Goal: Task Accomplishment & Management: Complete application form

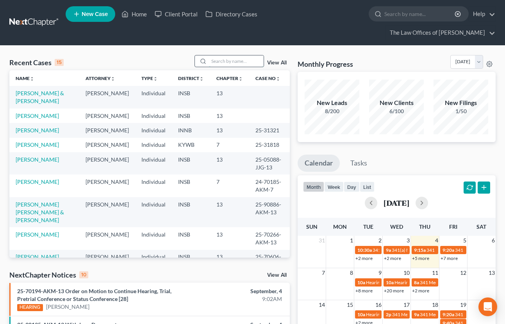
click at [238, 56] on input "search" at bounding box center [236, 61] width 55 height 11
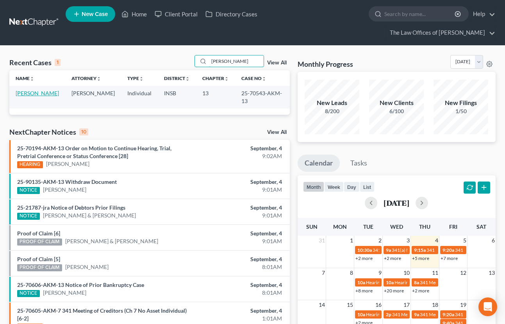
type input "[PERSON_NAME]"
click at [34, 90] on link "[PERSON_NAME]" at bounding box center [37, 93] width 43 height 7
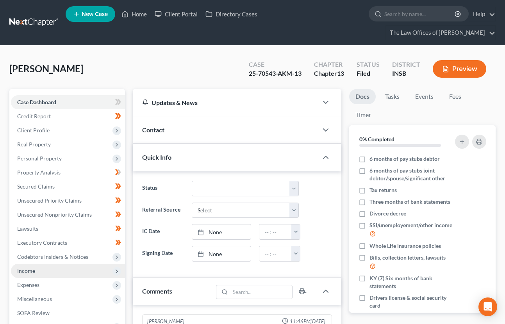
click at [45, 264] on span "Income" at bounding box center [68, 271] width 114 height 14
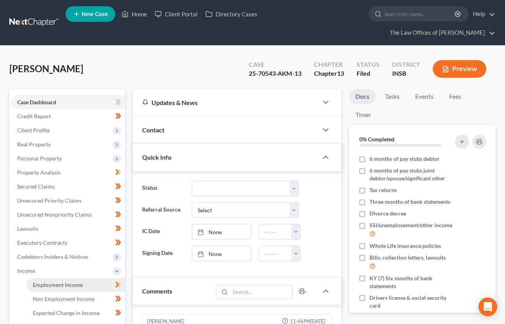
click at [44, 282] on span "Employment Income" at bounding box center [58, 285] width 50 height 7
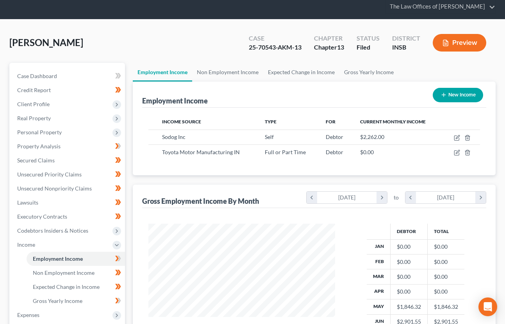
scroll to position [52, 0]
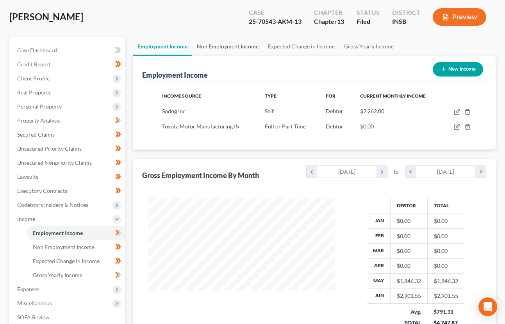
click at [228, 37] on link "Non Employment Income" at bounding box center [227, 46] width 71 height 19
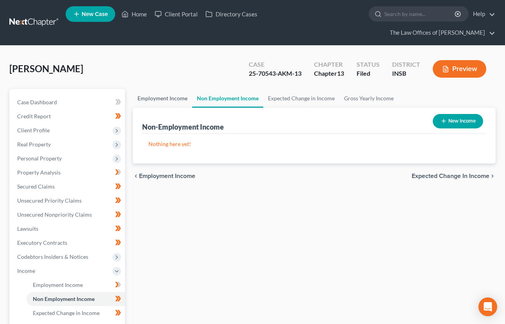
click at [165, 89] on link "Employment Income" at bounding box center [162, 98] width 59 height 19
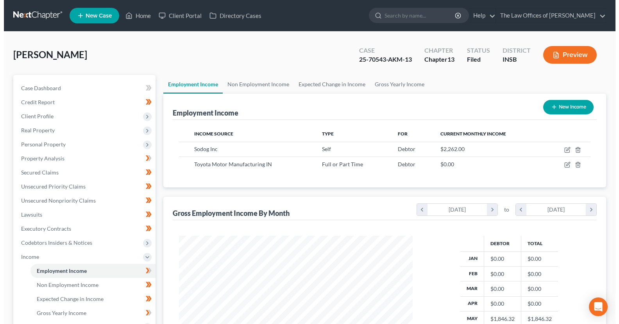
scroll to position [140, 250]
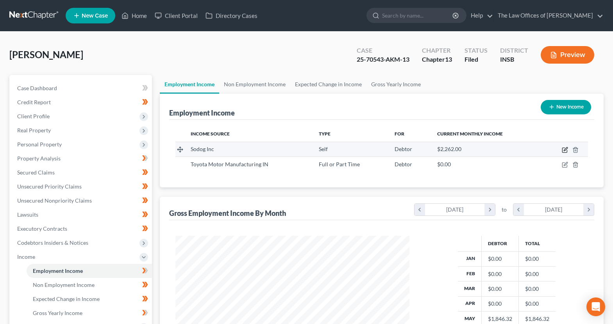
click at [505, 151] on icon "button" at bounding box center [566, 149] width 4 height 4
select select "1"
select select "15"
select select "3"
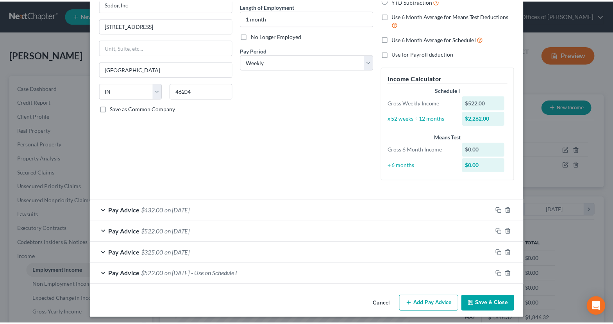
scroll to position [0, 0]
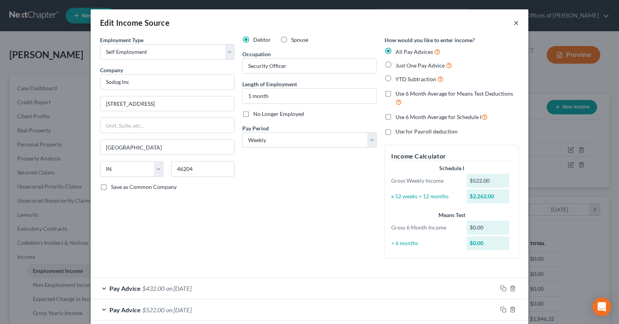
click at [505, 22] on button "×" at bounding box center [516, 22] width 5 height 9
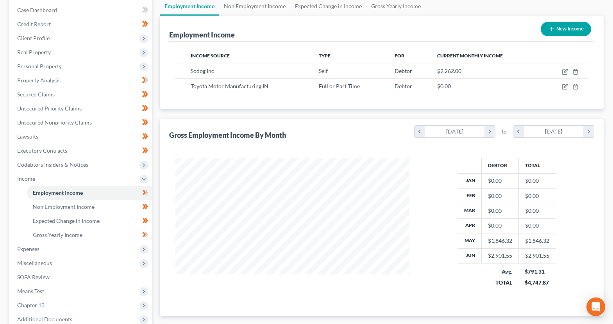
scroll to position [131, 0]
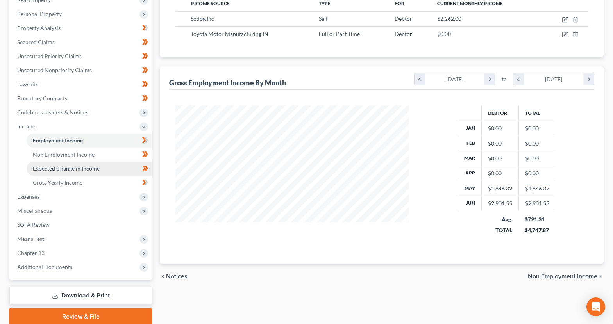
click at [77, 169] on span "Expected Change in Income" at bounding box center [66, 168] width 67 height 7
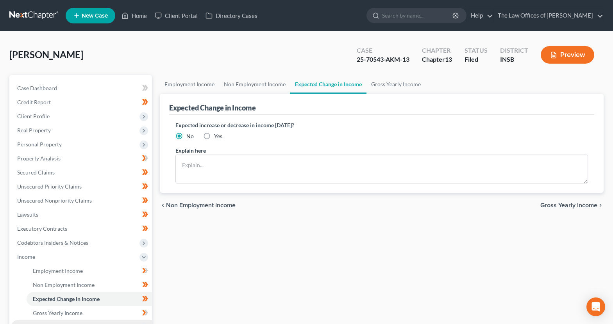
scroll to position [104, 0]
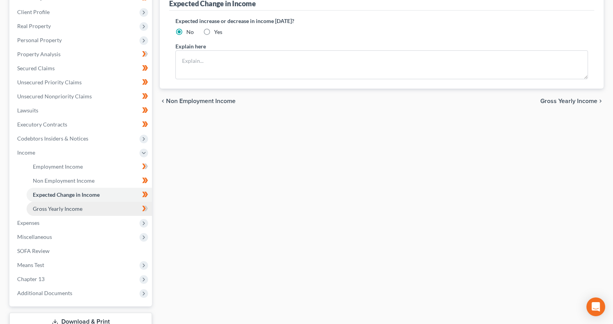
click at [60, 209] on span "Gross Yearly Income" at bounding box center [58, 209] width 50 height 7
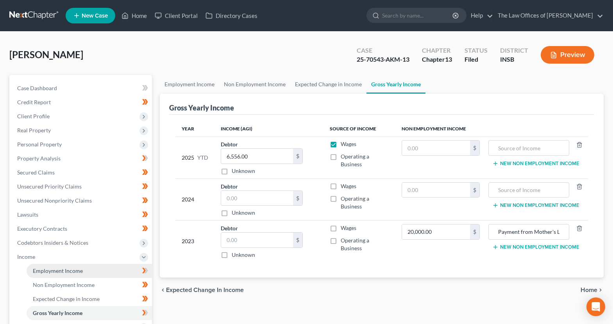
click at [54, 272] on span "Employment Income" at bounding box center [58, 271] width 50 height 7
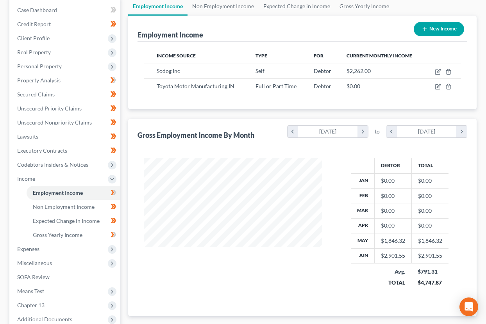
click at [125, 174] on div "Employment Income Non Employment Income Expected Change in Income Gross Yearly …" at bounding box center [302, 187] width 357 height 381
click at [483, 78] on div "[PERSON_NAME] Case 25-70543-AKM-13 Chapter Chapter 13 Status Filed District INS…" at bounding box center [243, 173] width 486 height 440
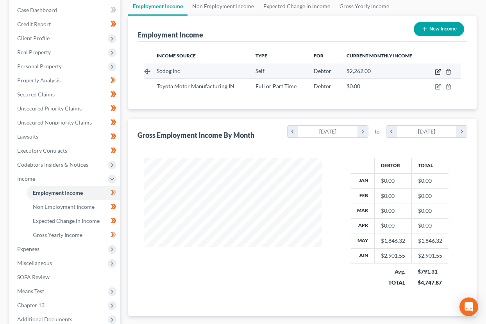
click at [435, 72] on icon "button" at bounding box center [438, 72] width 6 height 6
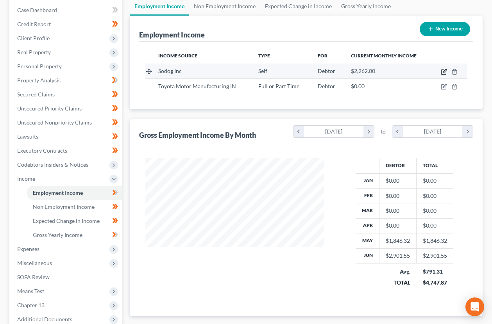
select select "1"
select select "15"
select select "3"
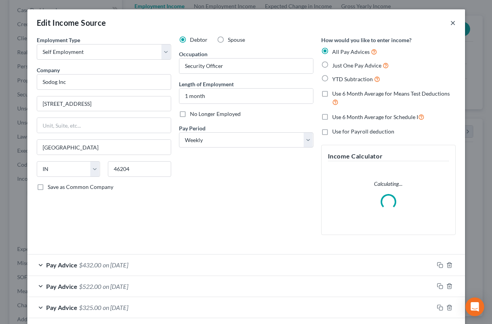
click at [450, 24] on button "×" at bounding box center [452, 22] width 5 height 9
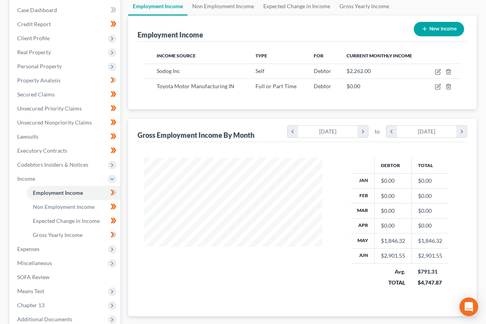
scroll to position [176, 0]
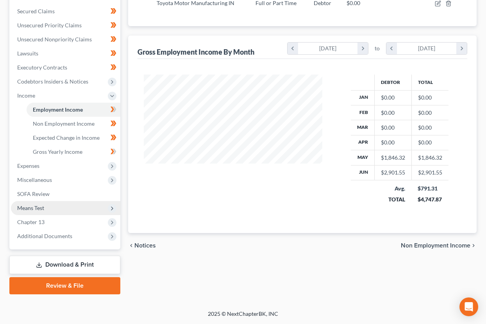
click at [37, 211] on span "Means Test" at bounding box center [30, 208] width 27 height 7
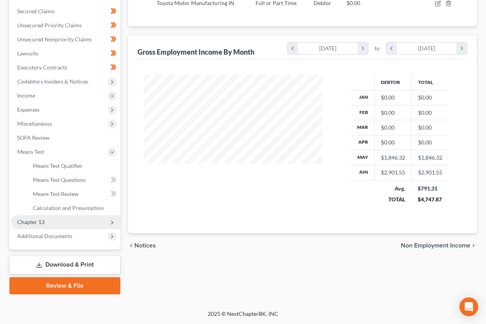
click at [47, 217] on span "Chapter 13" at bounding box center [65, 222] width 109 height 14
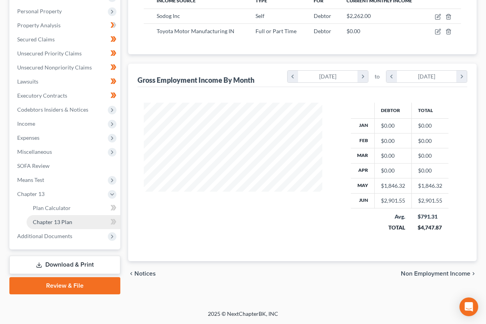
scroll to position [147, 0]
click at [56, 213] on link "Plan Calculator" at bounding box center [74, 208] width 94 height 14
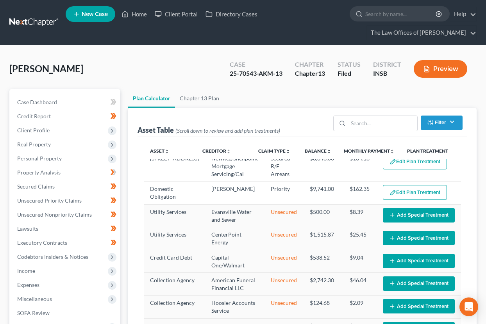
scroll to position [200, 0]
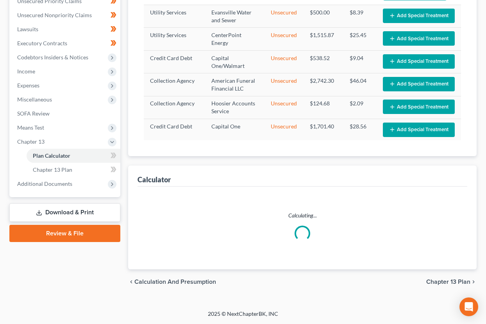
select select "59"
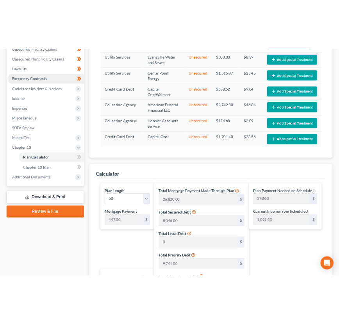
scroll to position [95, 0]
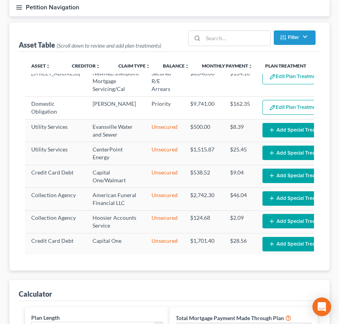
click at [12, 23] on div "Asset Table (Scroll down to review and add plan treatments) Filter Claim Type F…" at bounding box center [169, 147] width 321 height 248
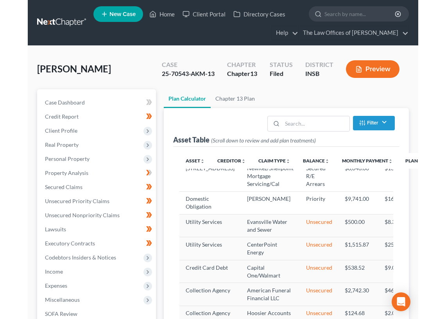
scroll to position [39, 0]
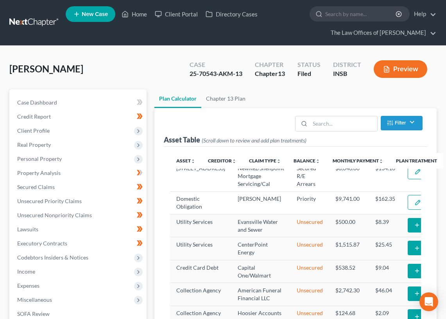
click at [34, 17] on link at bounding box center [34, 23] width 50 height 14
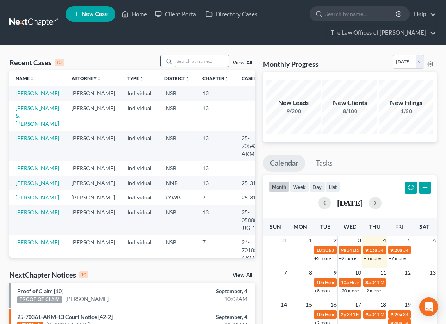
click at [190, 61] on input "search" at bounding box center [201, 61] width 55 height 11
click at [198, 62] on input "search" at bounding box center [201, 61] width 55 height 11
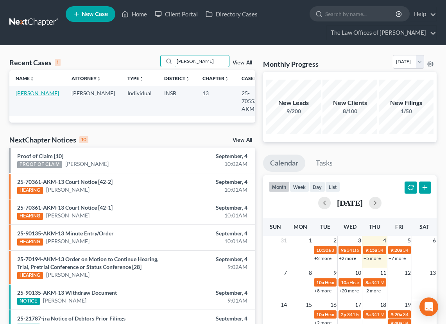
type input "hodde"
click at [29, 94] on link "Hodde, Seth" at bounding box center [37, 93] width 43 height 7
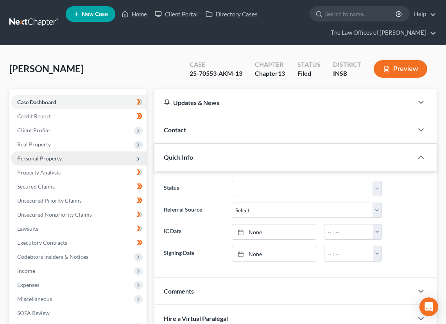
scroll to position [104, 0]
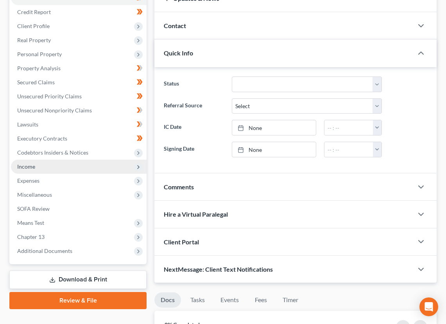
click at [20, 167] on span "Income" at bounding box center [26, 166] width 18 height 7
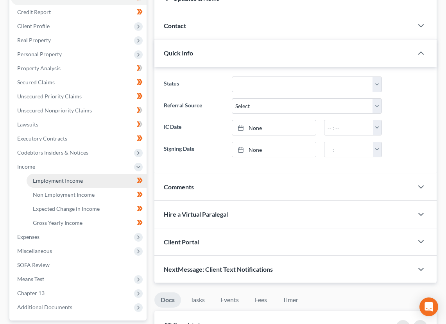
click at [35, 179] on span "Employment Income" at bounding box center [58, 180] width 50 height 7
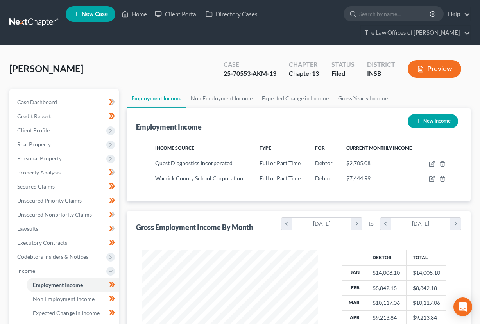
scroll to position [104, 0]
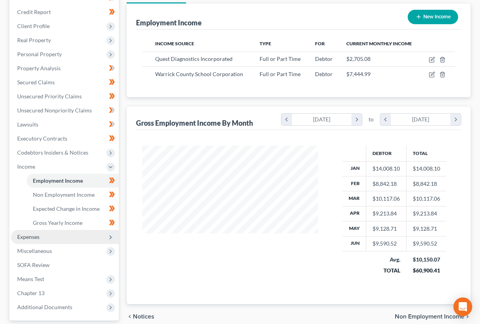
click at [38, 235] on span "Expenses" at bounding box center [28, 237] width 22 height 7
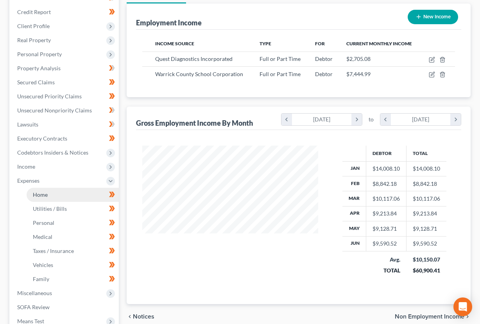
click at [52, 197] on link "Home" at bounding box center [73, 195] width 92 height 14
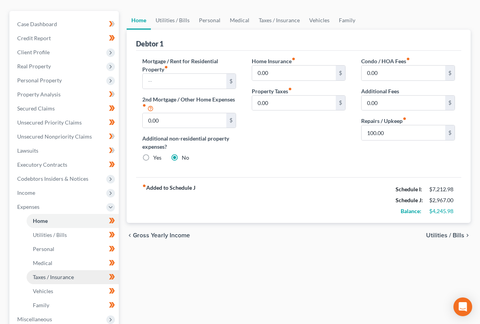
scroll to position [218, 0]
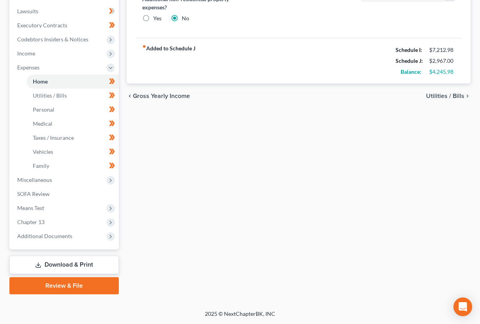
click at [2, 109] on div "Hodde, Seth Upgraded Case 25-70553-AKM-13 Chapter Chapter 13 Status Filed Distr…" at bounding box center [240, 69] width 480 height 482
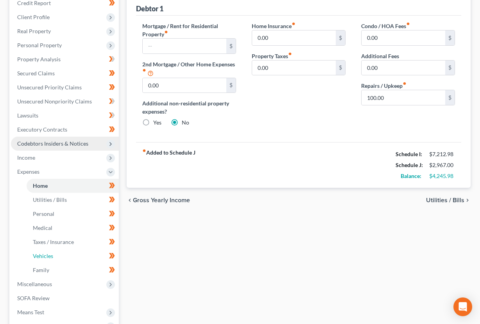
click at [53, 258] on link "Vehicles" at bounding box center [73, 256] width 92 height 14
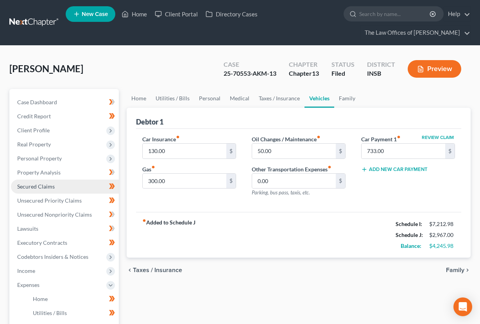
click at [45, 185] on span "Secured Claims" at bounding box center [36, 186] width 38 height 7
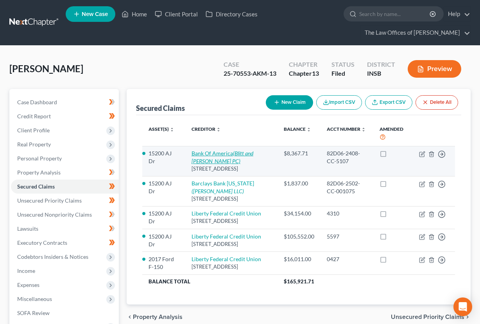
scroll to position [52, 0]
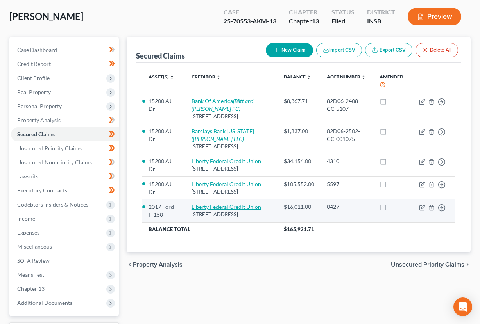
click at [205, 210] on link "Liberty Federal Credit Union" at bounding box center [227, 207] width 70 height 7
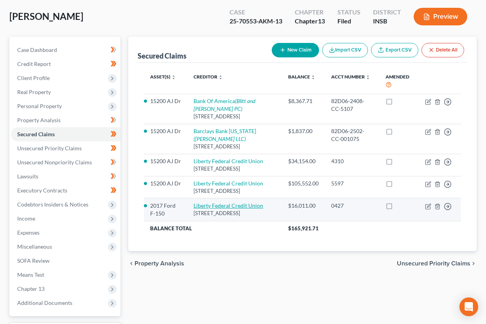
select select "15"
select select "2"
select select "0"
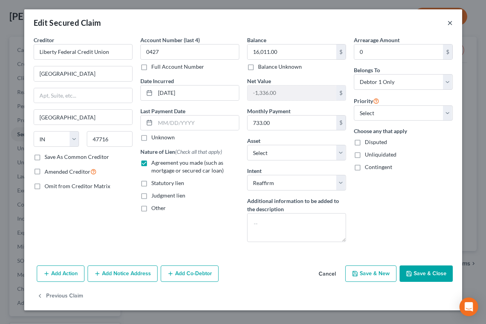
click at [450, 26] on button "×" at bounding box center [449, 22] width 5 height 9
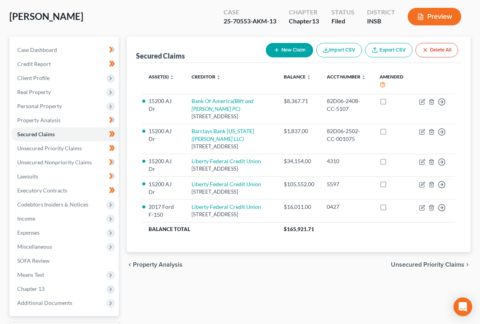
click at [5, 33] on div "Hodde, Seth Upgraded Case 25-70553-AKM-13 Chapter Chapter 13 Status Filed Distr…" at bounding box center [240, 185] width 480 height 384
click at [42, 93] on span "Real Property" at bounding box center [34, 92] width 34 height 7
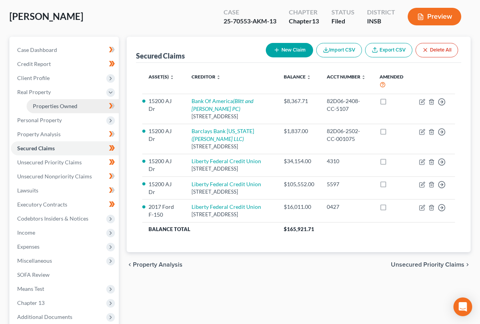
click at [44, 104] on span "Properties Owned" at bounding box center [55, 106] width 45 height 7
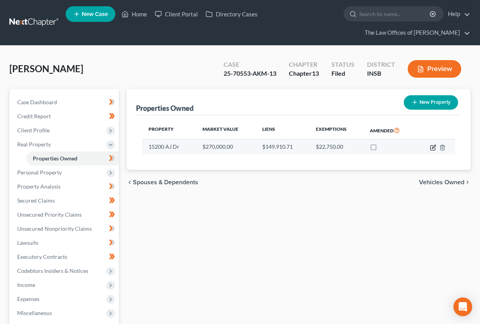
click at [434, 146] on icon "button" at bounding box center [433, 148] width 6 height 6
select select "15"
select select "0"
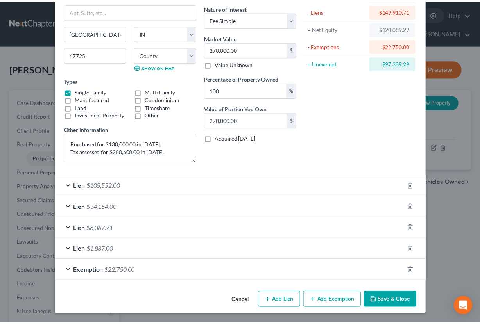
scroll to position [11, 0]
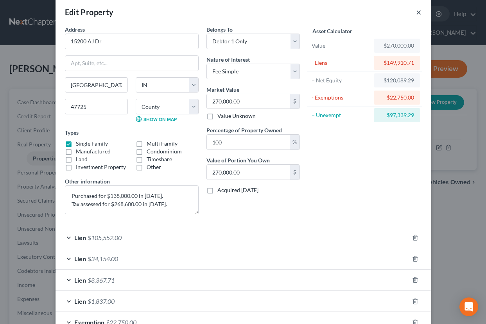
click at [416, 14] on button "×" at bounding box center [418, 11] width 5 height 9
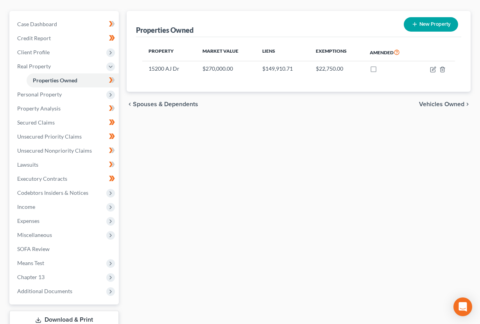
scroll to position [104, 0]
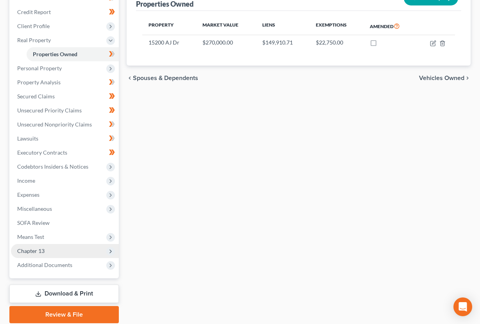
click at [37, 257] on span "Chapter 13" at bounding box center [65, 251] width 108 height 14
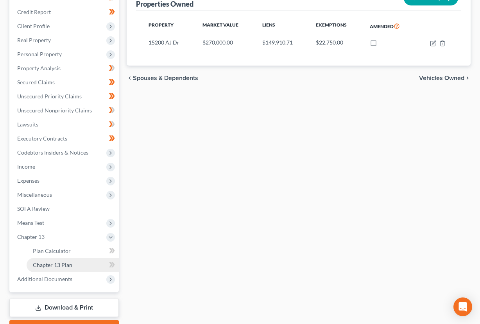
click at [49, 265] on span "Chapter 13 Plan" at bounding box center [52, 265] width 39 height 7
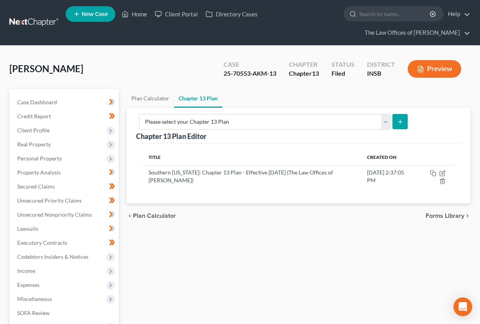
scroll to position [26, 0]
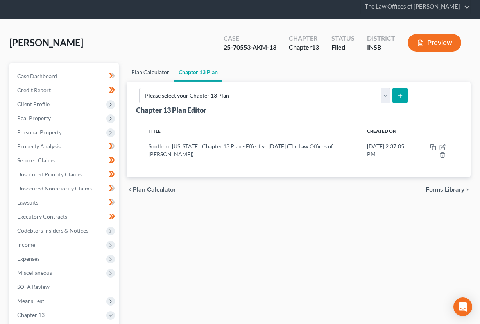
click at [147, 74] on link "Plan Calculator" at bounding box center [150, 72] width 47 height 19
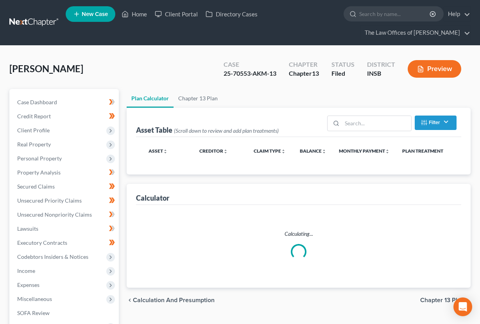
scroll to position [147, 0]
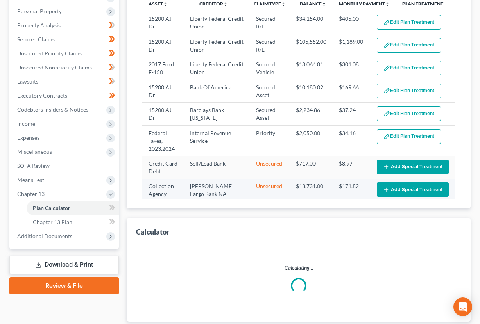
select select "59"
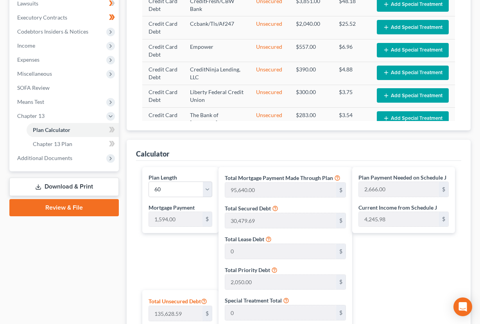
scroll to position [121, 0]
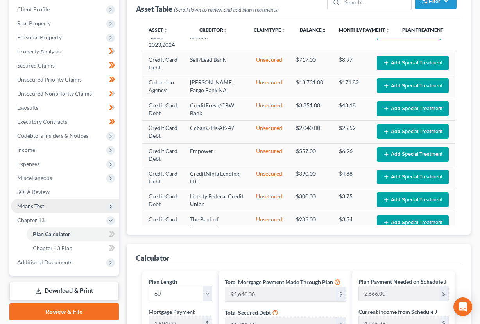
click at [26, 207] on span "Means Test" at bounding box center [30, 206] width 27 height 7
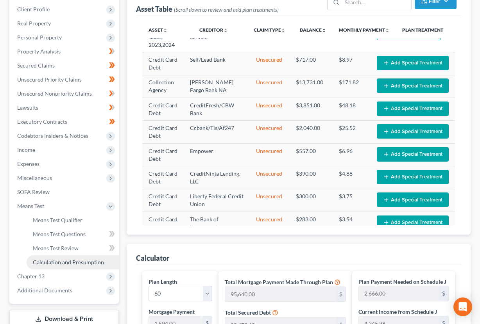
click at [54, 265] on span "Calculation and Presumption" at bounding box center [68, 262] width 71 height 7
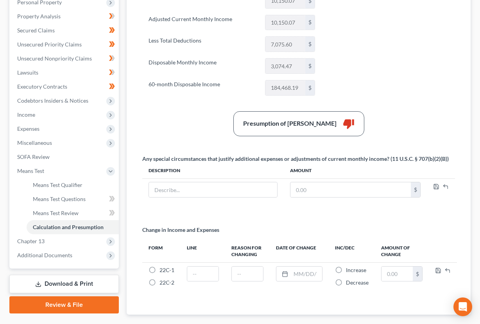
scroll to position [183, 0]
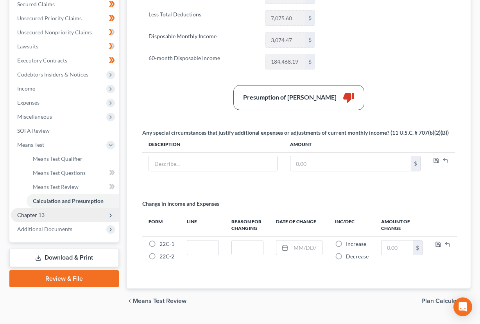
click at [59, 218] on span "Chapter 13" at bounding box center [65, 215] width 108 height 14
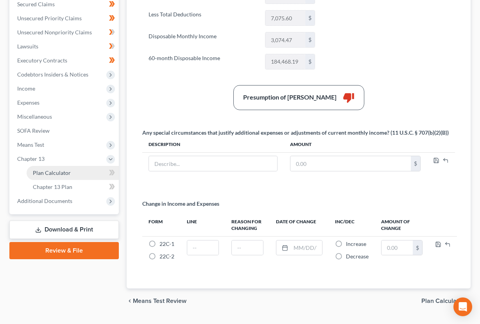
click at [54, 176] on link "Plan Calculator" at bounding box center [73, 173] width 92 height 14
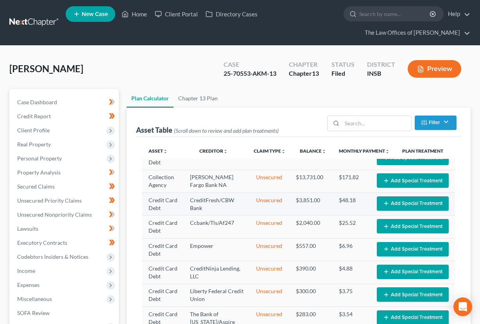
select select "59"
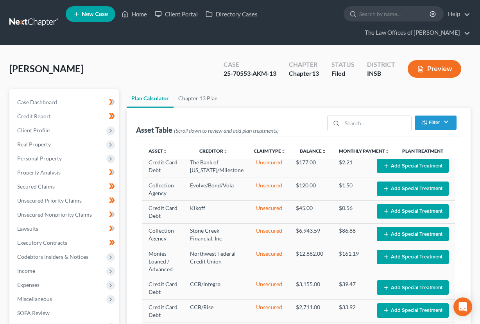
click at [27, 23] on link at bounding box center [34, 23] width 50 height 14
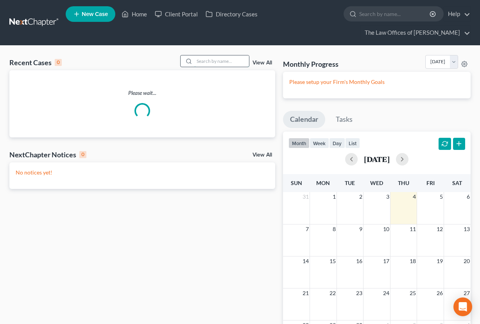
click at [224, 63] on input "search" at bounding box center [221, 61] width 55 height 11
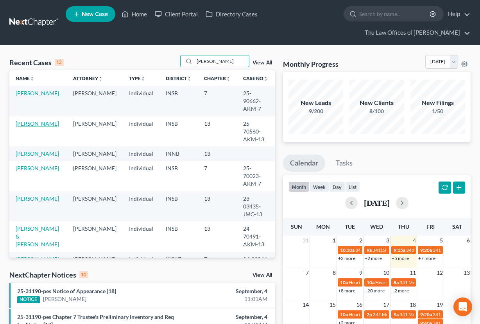
type input "phillip"
click at [38, 120] on link "Phillips, Amy" at bounding box center [37, 123] width 43 height 7
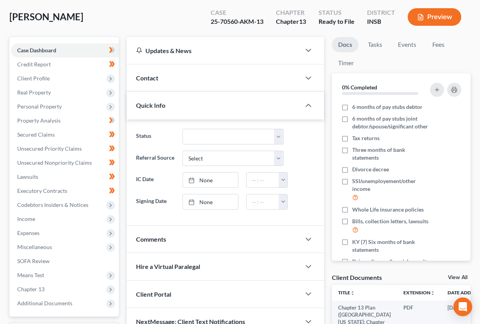
scroll to position [78, 0]
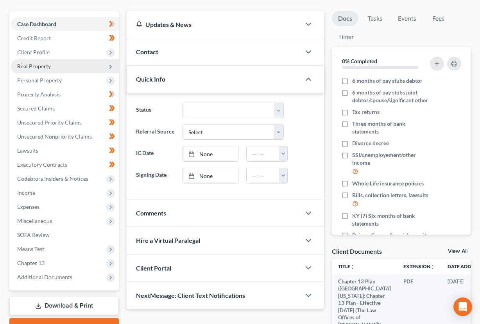
click at [32, 68] on span "Real Property" at bounding box center [34, 66] width 34 height 7
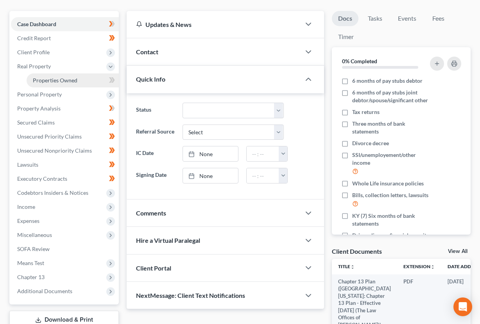
click at [37, 74] on link "Properties Owned" at bounding box center [73, 80] width 92 height 14
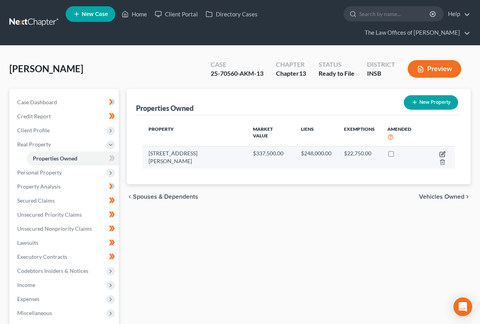
click at [439, 151] on icon "button" at bounding box center [442, 154] width 6 height 6
select select "15"
select select "3"
select select "6"
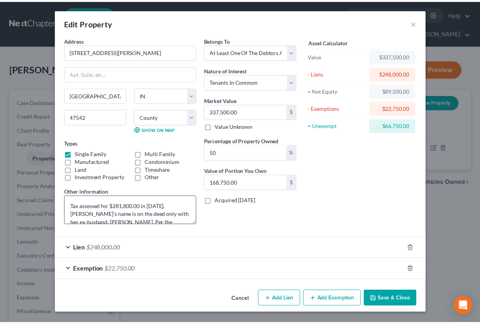
scroll to position [16, 0]
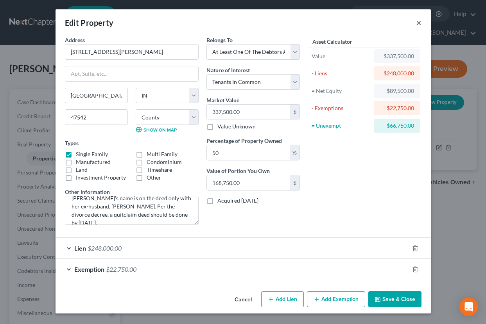
click at [418, 26] on button "×" at bounding box center [418, 22] width 5 height 9
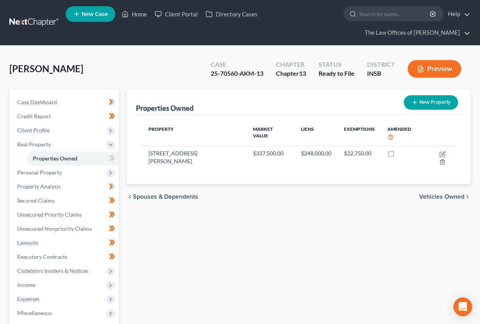
click at [227, 240] on div "Properties Owned New Property Property Market Value Liens Exemptions Amended 20…" at bounding box center [299, 258] width 352 height 339
